Goal: Download file/media

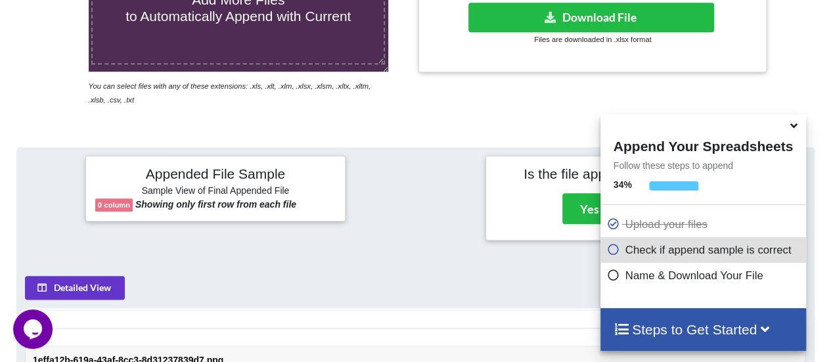
scroll to position [377, 0]
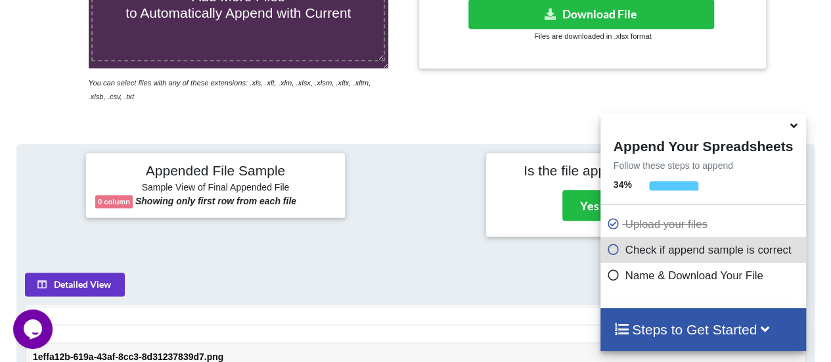
click at [793, 127] on icon at bounding box center [794, 124] width 14 height 12
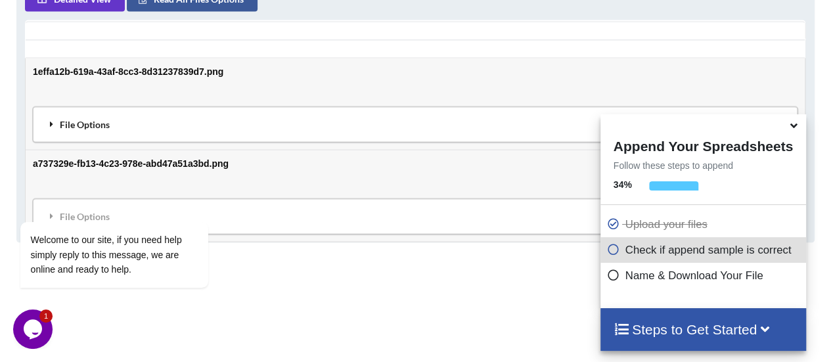
scroll to position [664, 0]
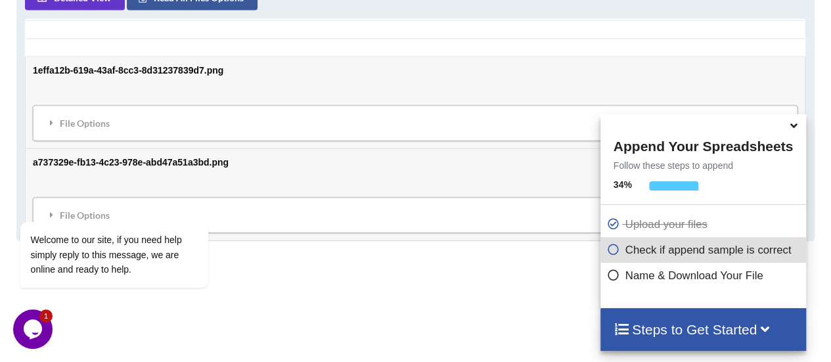
click at [798, 127] on icon at bounding box center [794, 124] width 14 height 12
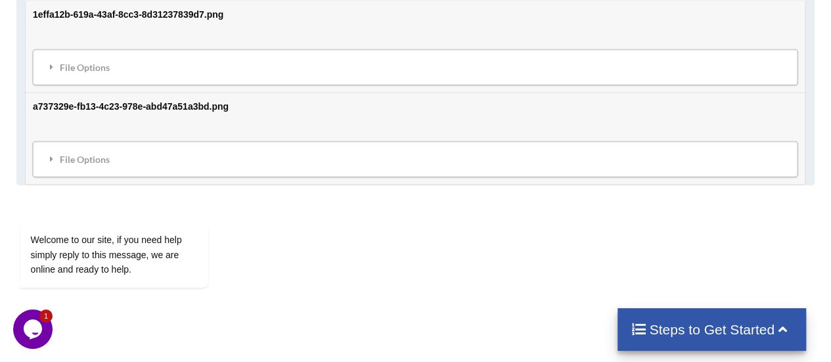
scroll to position [720, 0]
click at [60, 53] on div "File Options" at bounding box center [415, 67] width 757 height 28
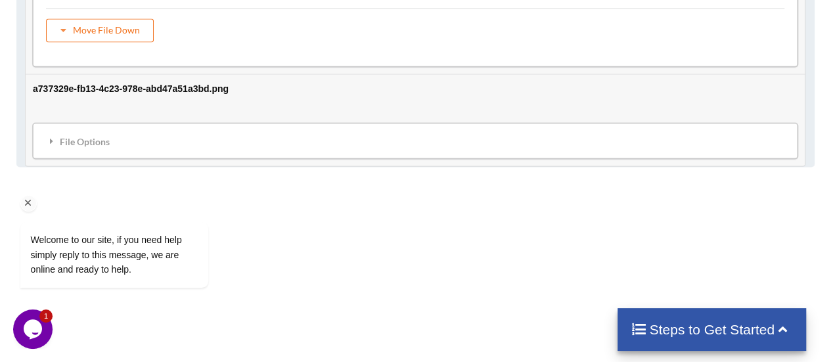
scroll to position [911, 0]
click at [76, 141] on div "Welcome to our site, if you need help simply reply to this message, we are onli…" at bounding box center [131, 201] width 237 height 200
click at [51, 132] on div "Welcome to our site, if you need help simply reply to this message, we are onli…" at bounding box center [131, 201] width 237 height 200
click at [29, 202] on icon "Chat attention grabber" at bounding box center [28, 203] width 12 height 12
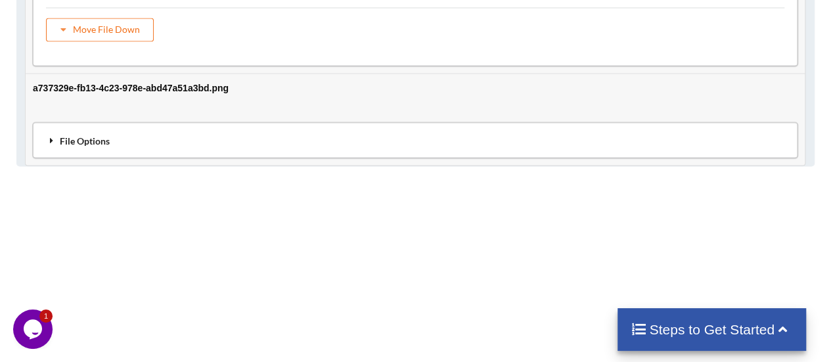
click at [53, 135] on icon at bounding box center [52, 139] width 12 height 9
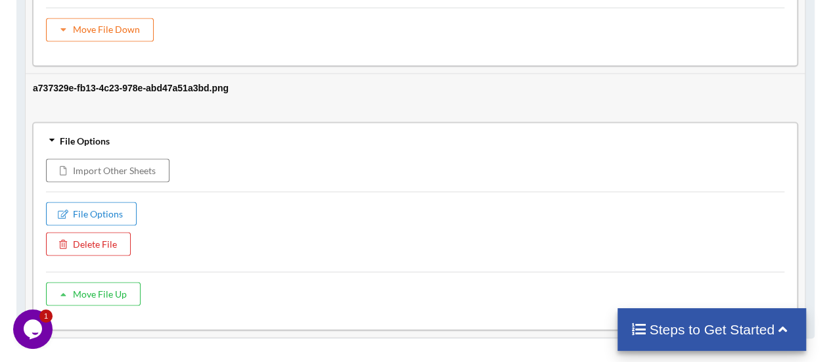
click at [53, 134] on icon at bounding box center [51, 140] width 9 height 12
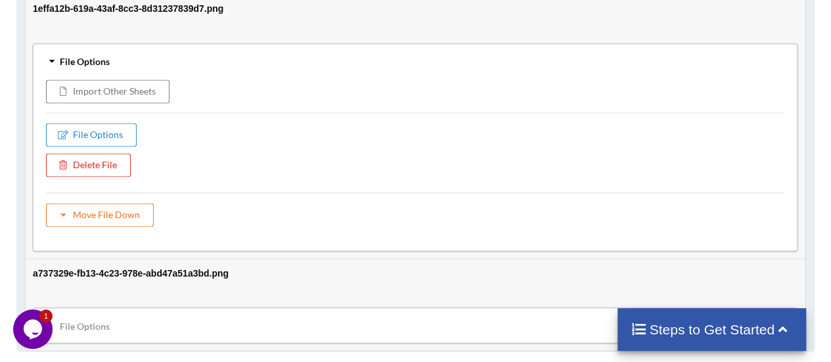
scroll to position [716, 0]
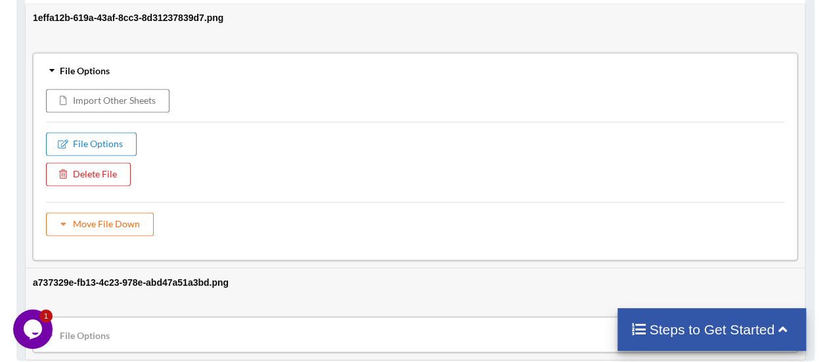
click at [47, 60] on div "File Options" at bounding box center [415, 71] width 757 height 28
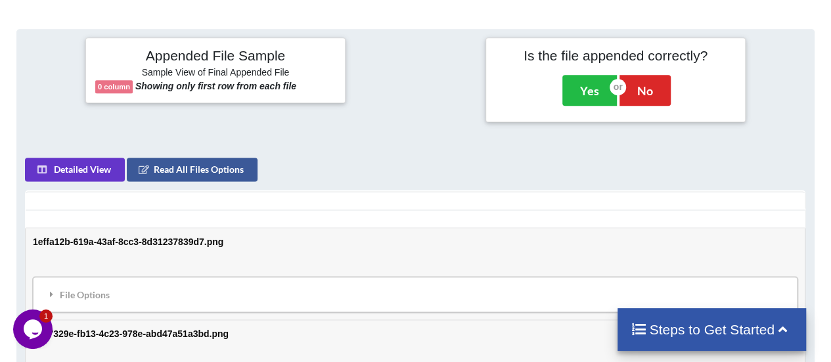
scroll to position [469, 0]
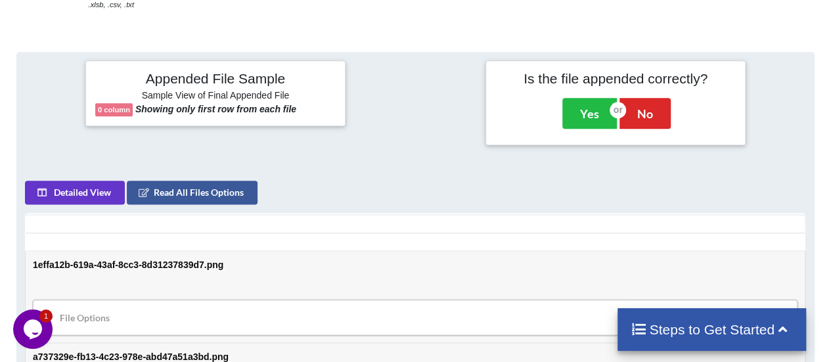
click at [395, 145] on div "Appended File Sample Sample View of Final Appended File 0 column Showing only f…" at bounding box center [415, 103] width 816 height 101
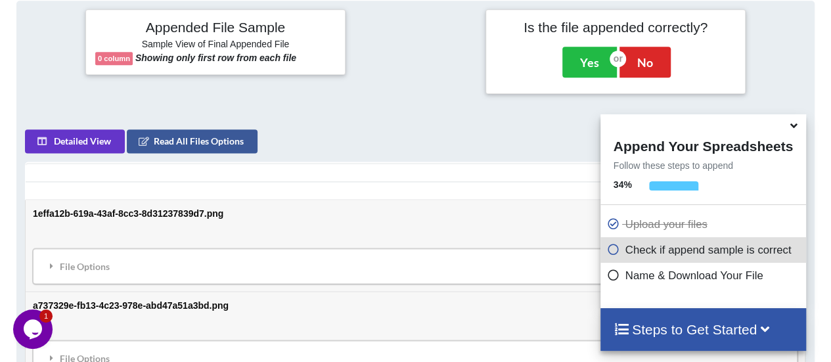
scroll to position [520, 0]
click at [793, 126] on icon at bounding box center [794, 124] width 14 height 12
click at [796, 129] on icon at bounding box center [794, 124] width 14 height 12
click at [799, 126] on icon at bounding box center [794, 124] width 14 height 12
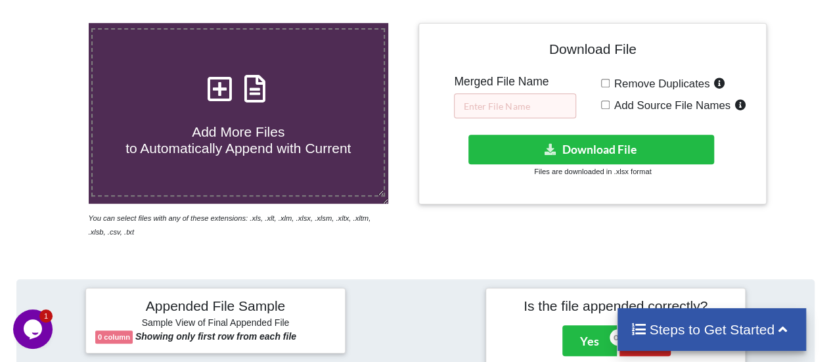
scroll to position [242, 0]
click at [501, 102] on input "text" at bounding box center [515, 105] width 122 height 25
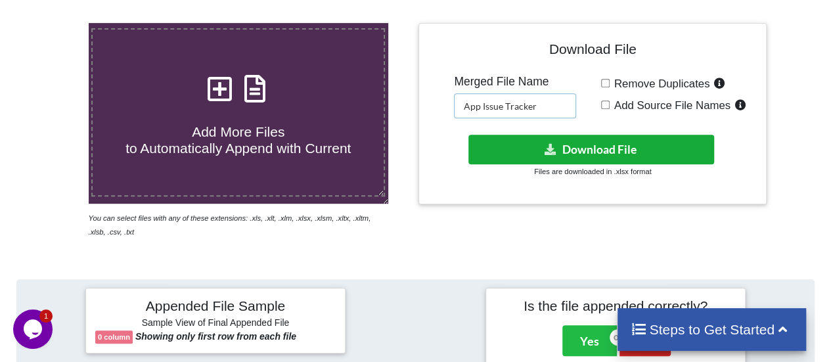
type input "App Issue Tracker"
click at [557, 150] on icon at bounding box center [551, 149] width 14 height 10
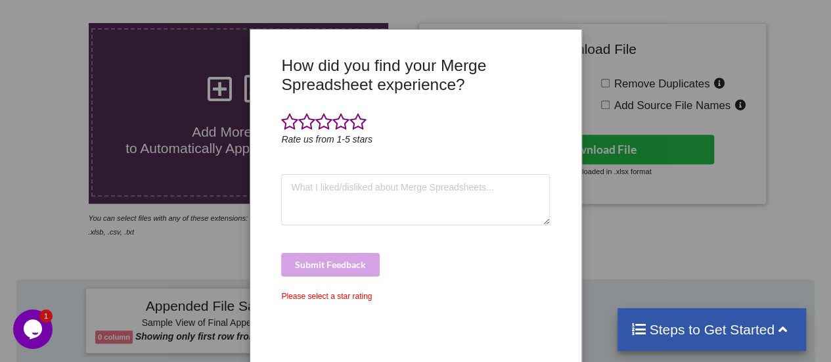
click at [644, 235] on div "How did you find your Merge Spreadsheet experience? Rate us from 1-5 stars Subm…" at bounding box center [415, 181] width 831 height 362
click at [283, 134] on icon "Rate us from 1-5 stars" at bounding box center [326, 139] width 91 height 11
click at [284, 124] on span at bounding box center [289, 122] width 17 height 18
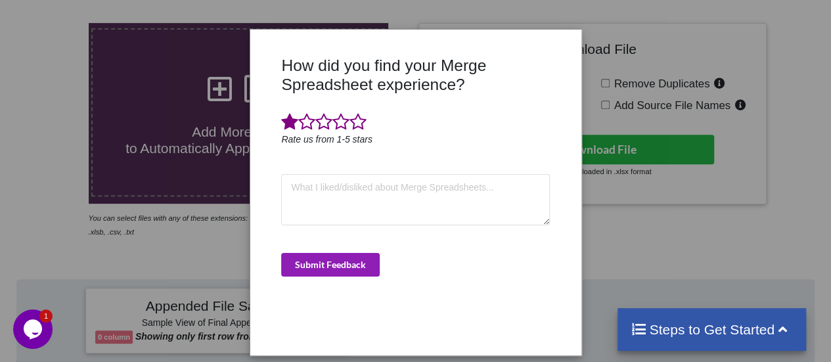
click at [365, 256] on button "Submit Feedback" at bounding box center [330, 265] width 99 height 24
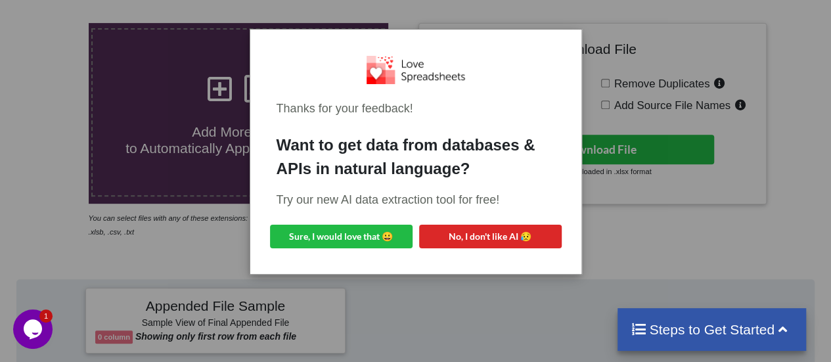
click at [627, 242] on div "Thanks for your feedback! Want to get data from databases & APIs in natural lan…" at bounding box center [415, 181] width 831 height 362
click at [435, 232] on button "No, I don't like AI 😥" at bounding box center [490, 237] width 143 height 24
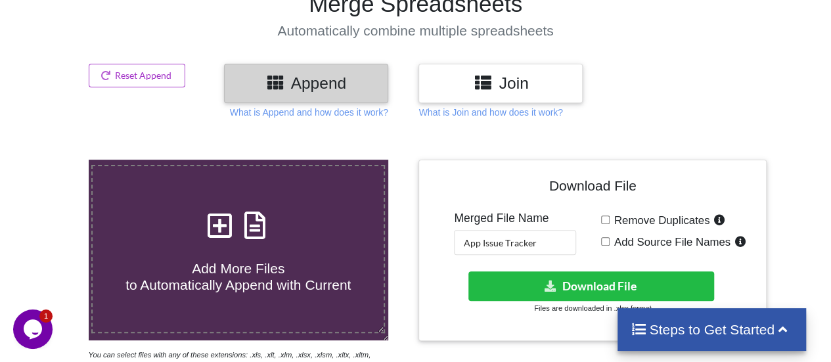
scroll to position [0, 0]
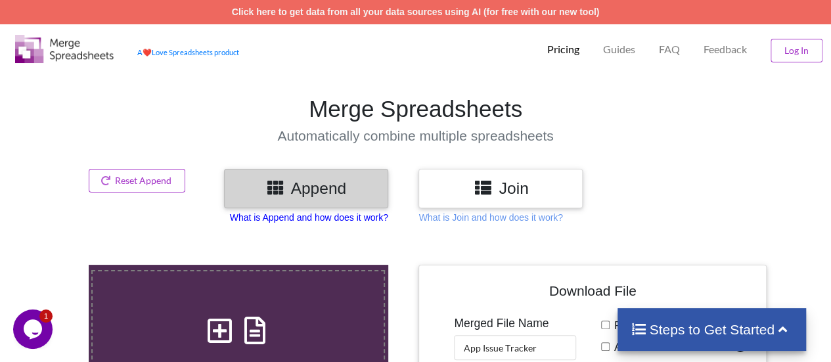
click at [369, 214] on p "What is Append and how does it work?" at bounding box center [309, 217] width 158 height 13
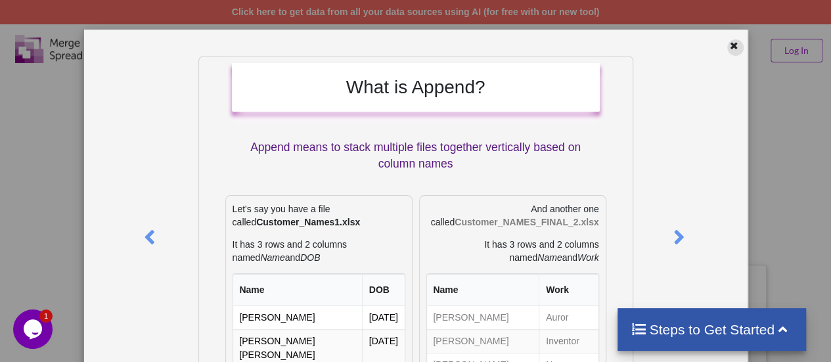
click at [729, 44] on icon at bounding box center [734, 43] width 11 height 9
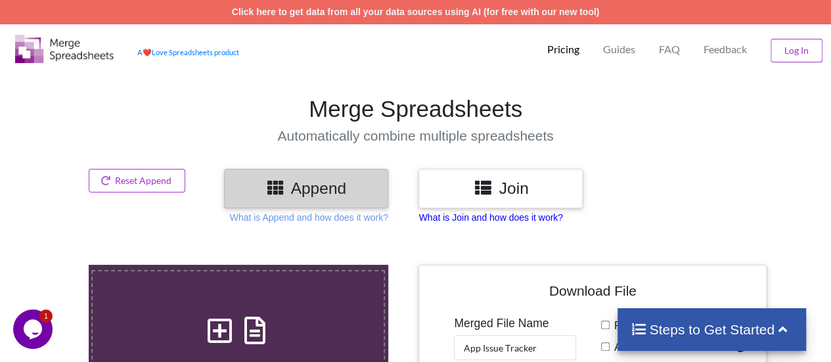
click at [481, 219] on p "What is Join and how does it work?" at bounding box center [491, 217] width 144 height 13
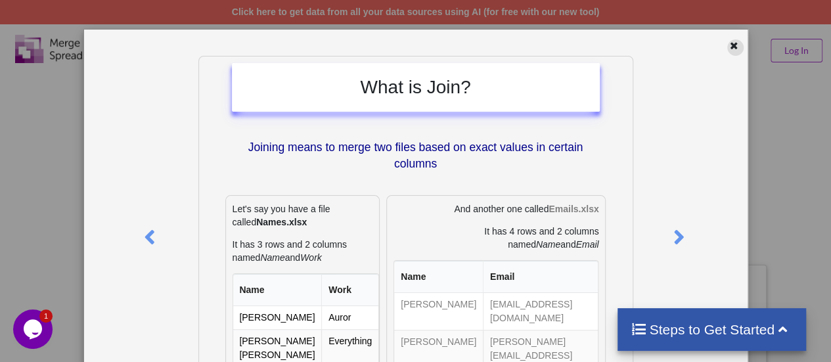
click at [729, 43] on icon at bounding box center [734, 43] width 11 height 9
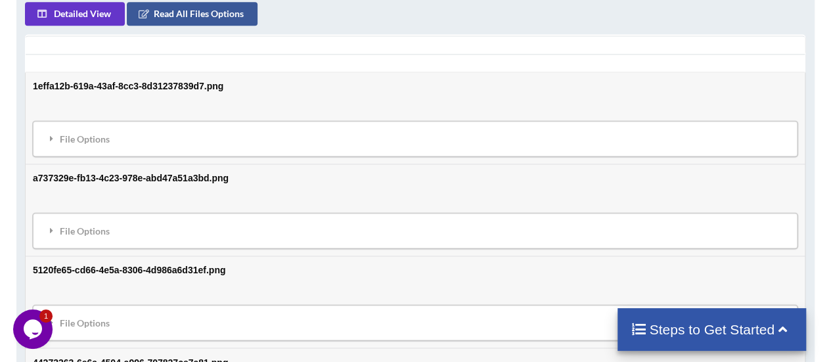
scroll to position [630, 0]
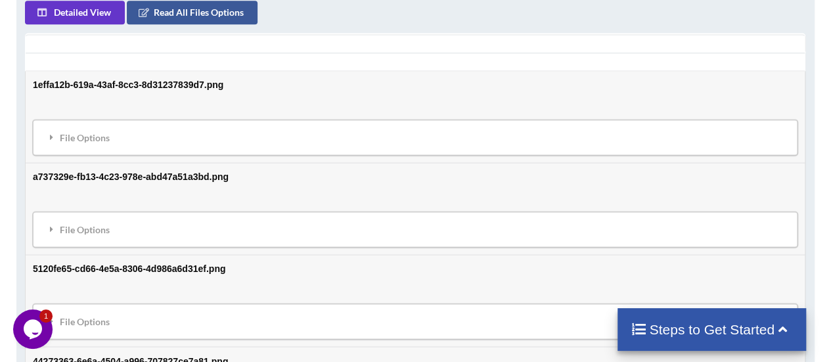
click at [695, 327] on h4 "Steps to Get Started" at bounding box center [712, 329] width 162 height 16
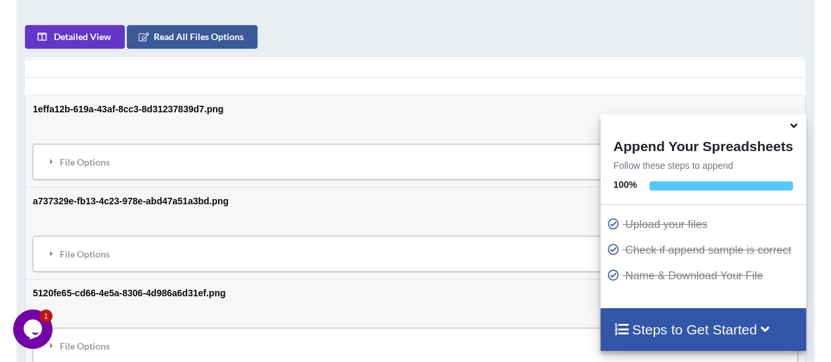
scroll to position [605, 0]
click at [796, 124] on icon at bounding box center [794, 124] width 14 height 12
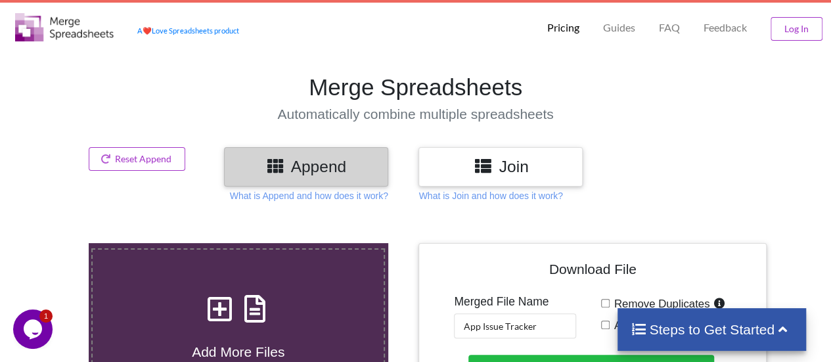
scroll to position [0, 0]
